Goal: Find specific page/section: Find specific page/section

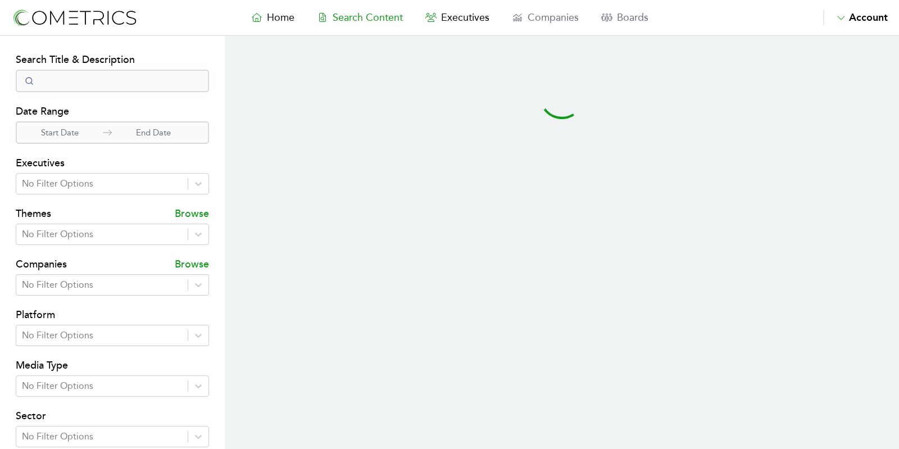
click at [375, 17] on span "Search Content" at bounding box center [367, 17] width 70 height 12
select select "50"
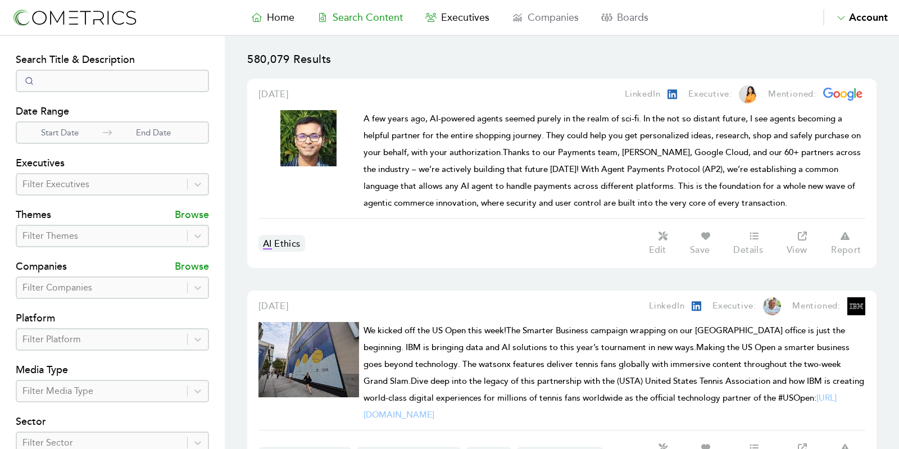
click at [88, 188] on div at bounding box center [101, 184] width 159 height 16
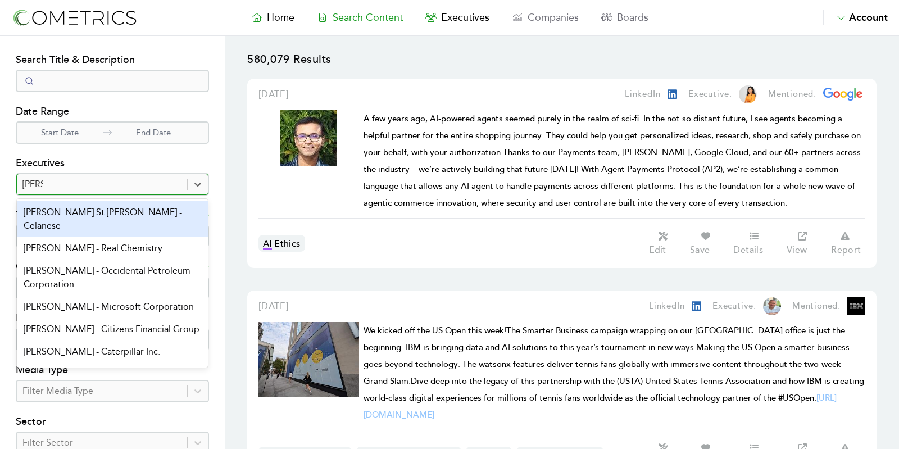
type input "[PERSON_NAME]"
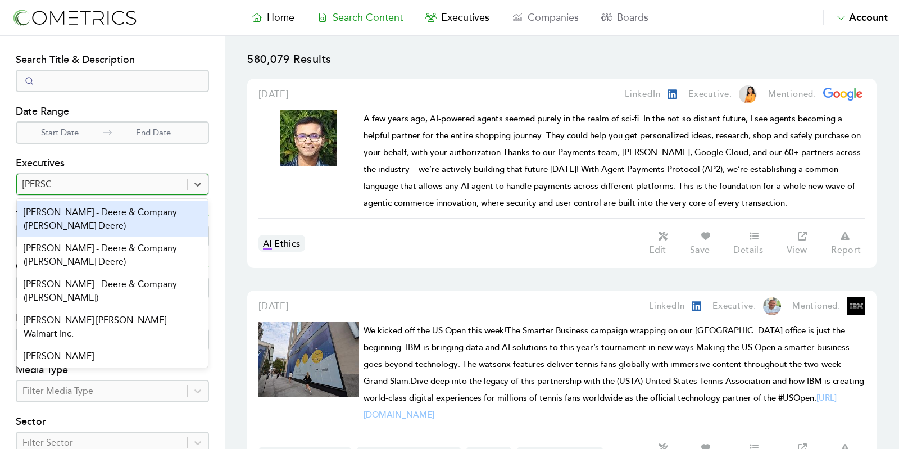
click at [95, 206] on div "[PERSON_NAME] - Deere & Company ([PERSON_NAME] Deere)" at bounding box center [112, 219] width 191 height 36
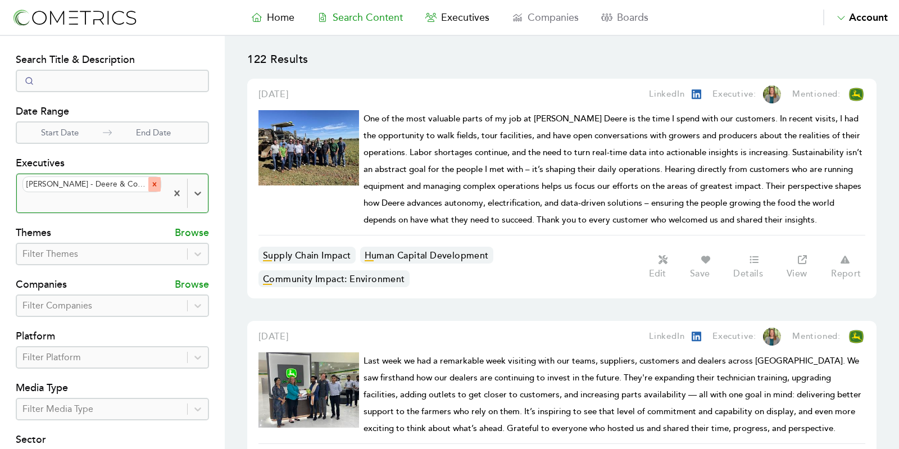
click at [153, 180] on icon "Remove Deanna M. Kovar - Deere & Company (John Deere)" at bounding box center [155, 184] width 8 height 8
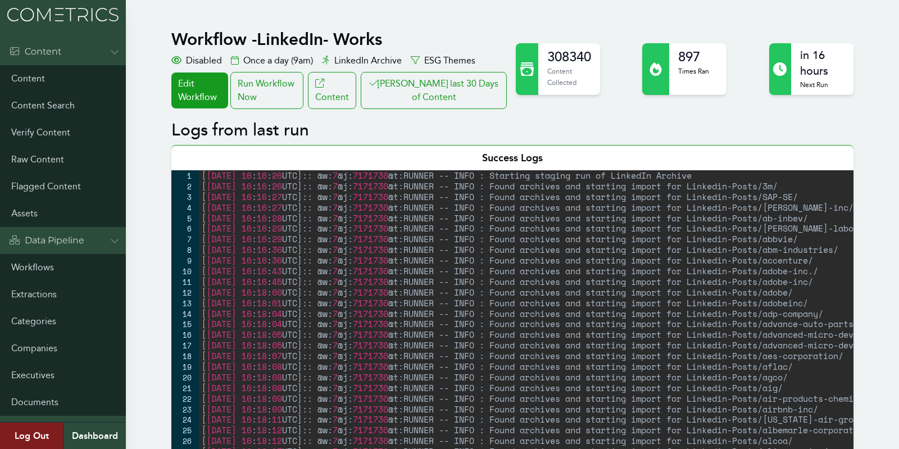
click at [445, 78] on button "Clair last 30 Days of Content" at bounding box center [434, 90] width 146 height 37
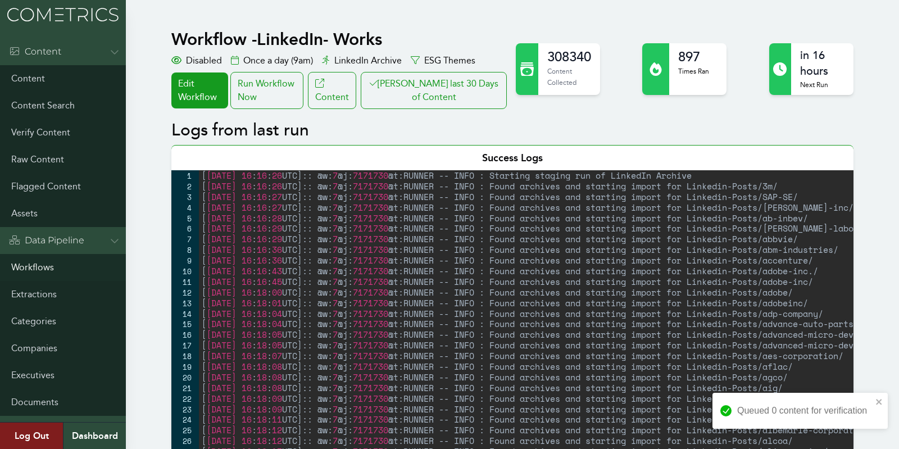
click at [37, 262] on link "Workflows" at bounding box center [63, 267] width 126 height 27
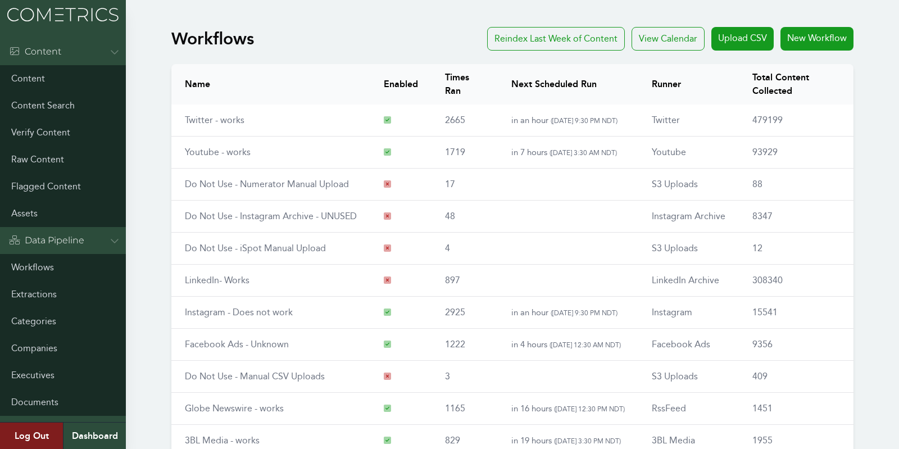
scroll to position [131, 0]
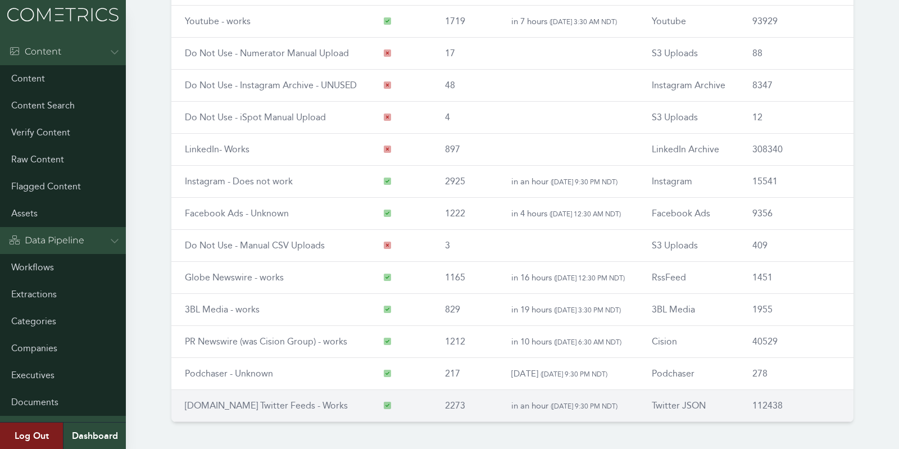
click at [263, 408] on td "[DOMAIN_NAME] Twitter Feeds - Works" at bounding box center [270, 406] width 199 height 32
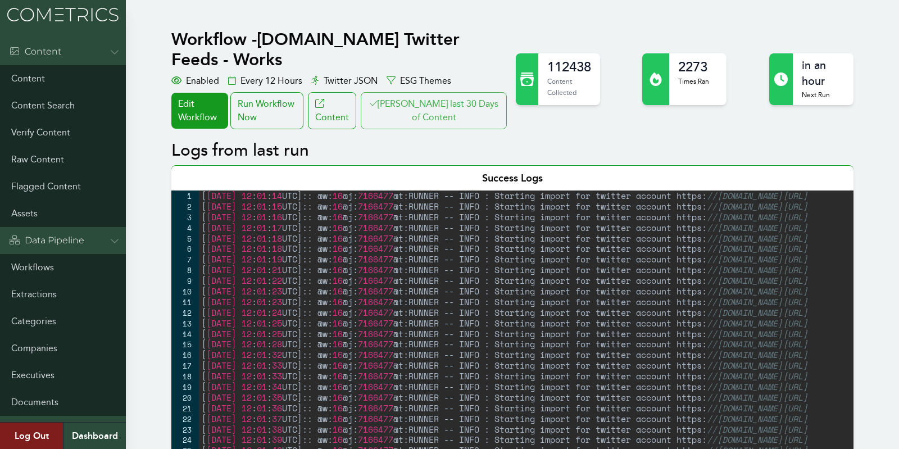
click at [468, 95] on button "Clair last 30 Days of Content" at bounding box center [434, 110] width 146 height 37
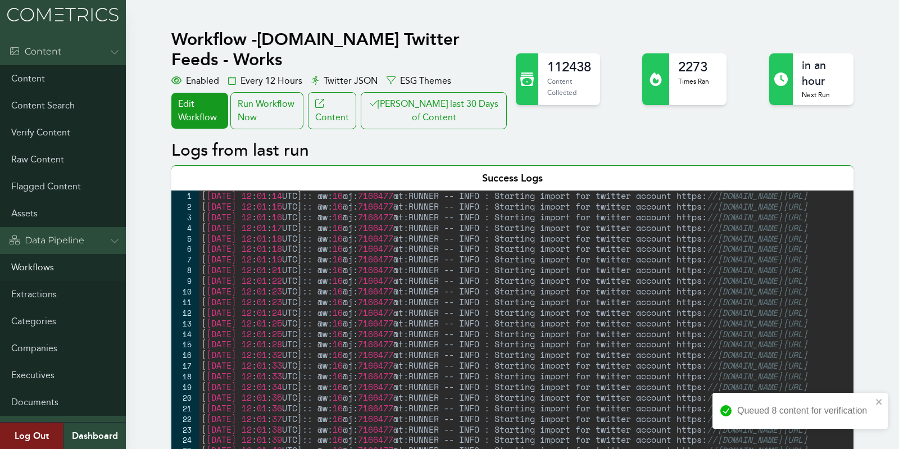
click at [30, 264] on link "Workflows" at bounding box center [63, 267] width 126 height 27
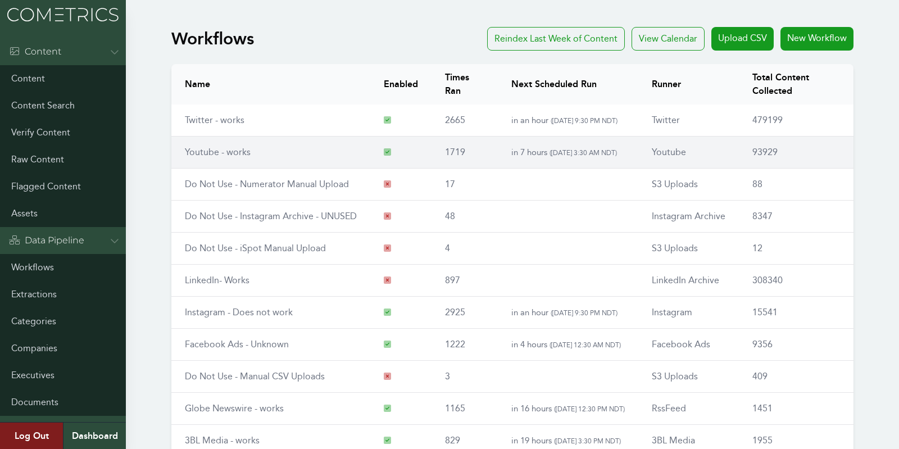
click at [222, 147] on link "Youtube - works" at bounding box center [218, 152] width 66 height 11
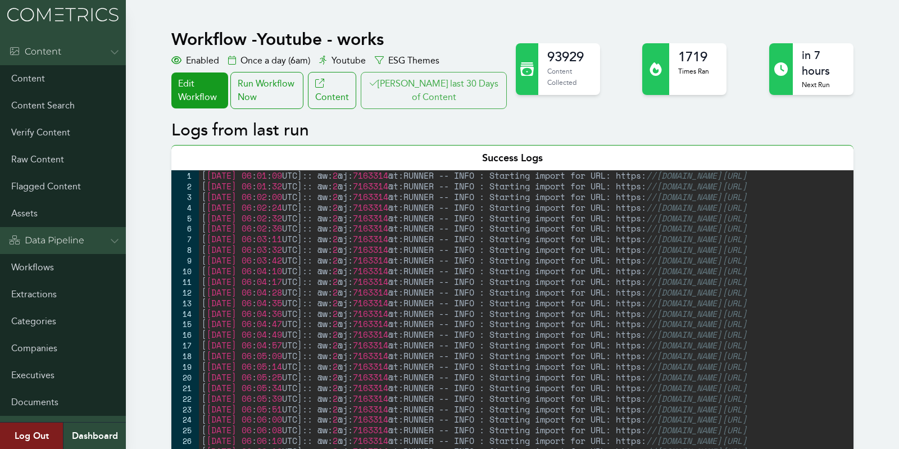
click at [437, 90] on button "[PERSON_NAME] last 30 Days of Content" at bounding box center [434, 90] width 146 height 37
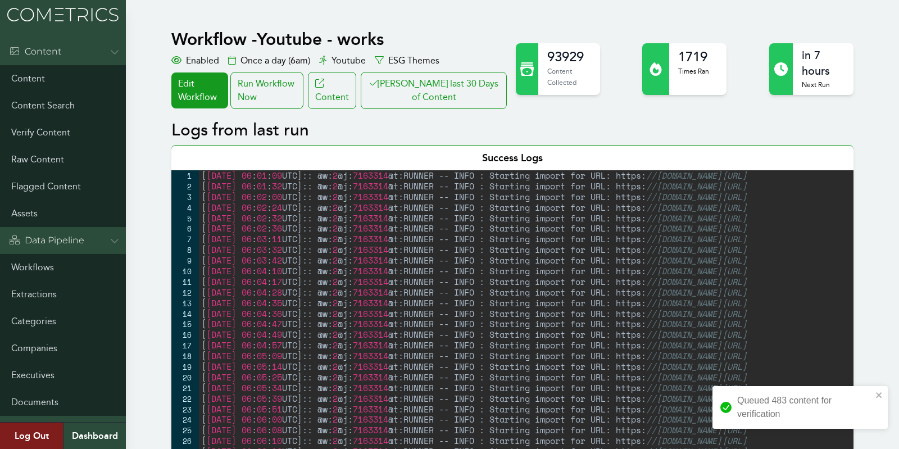
click at [31, 271] on link "Workflows" at bounding box center [63, 267] width 126 height 27
